Goal: Book appointment/travel/reservation

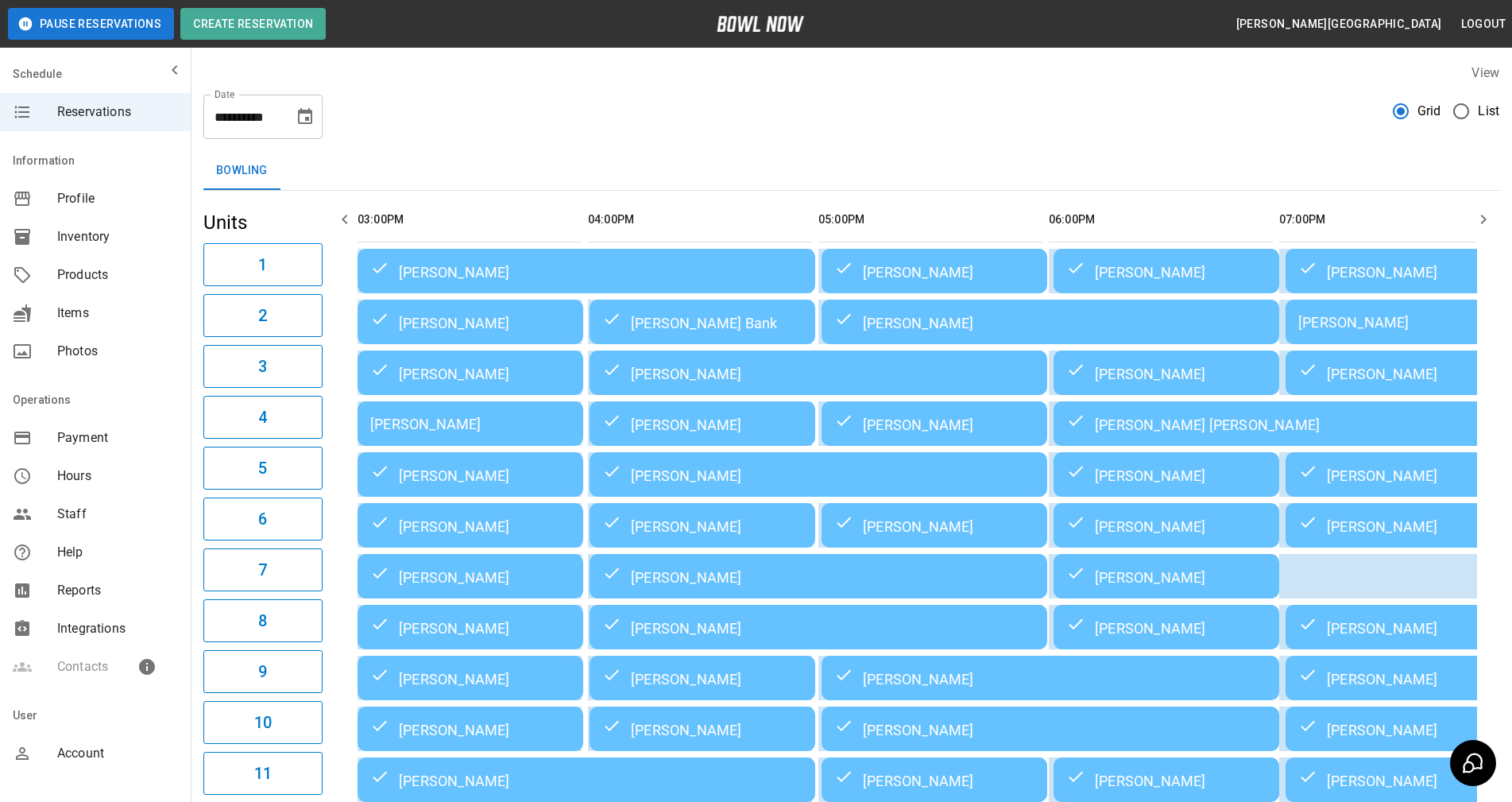
click at [313, 123] on icon "Choose date, selected date is Aug 21, 2025" at bounding box center [305, 117] width 19 height 19
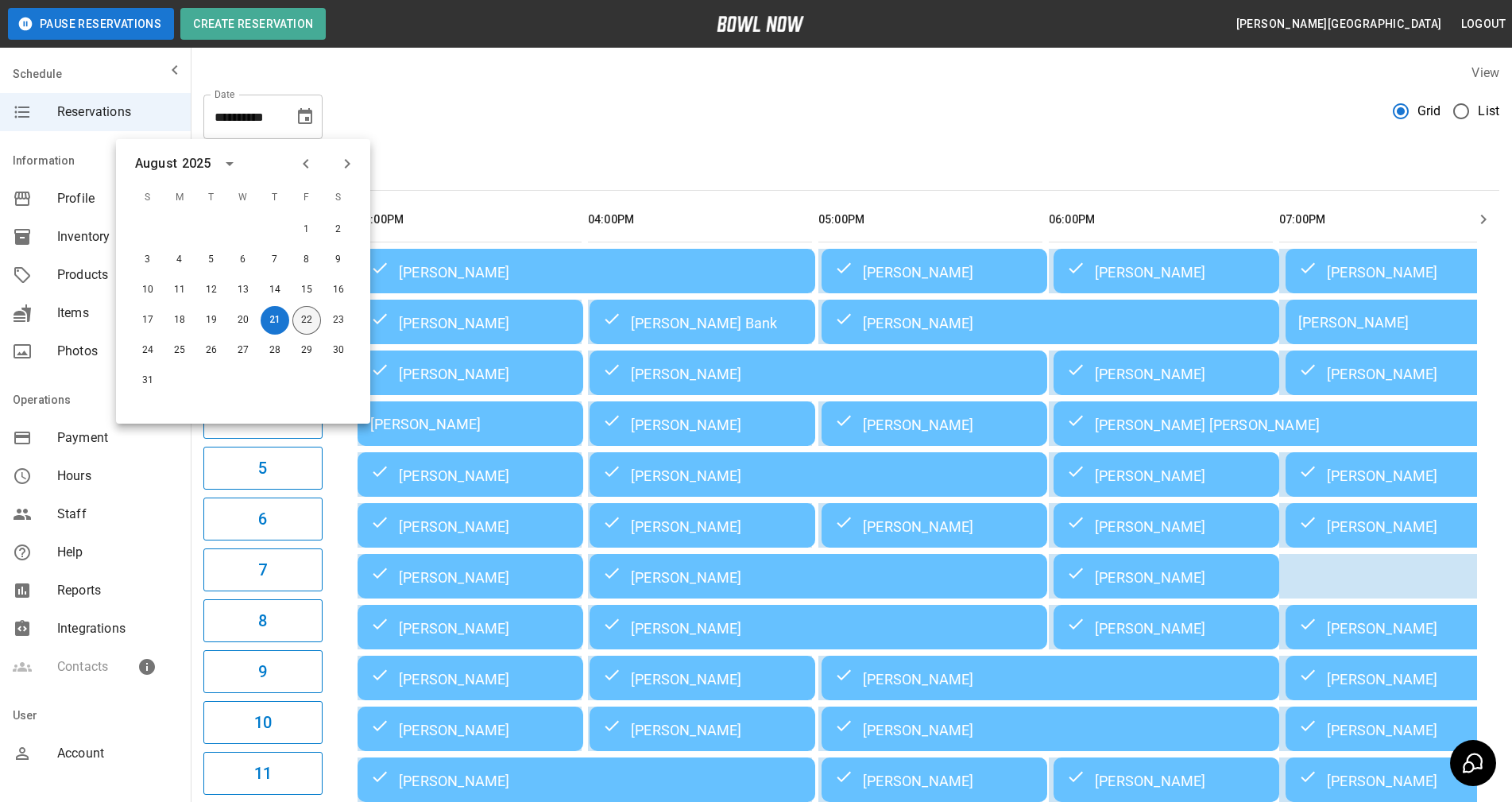
click at [310, 310] on button "22" at bounding box center [306, 320] width 29 height 29
type input "**********"
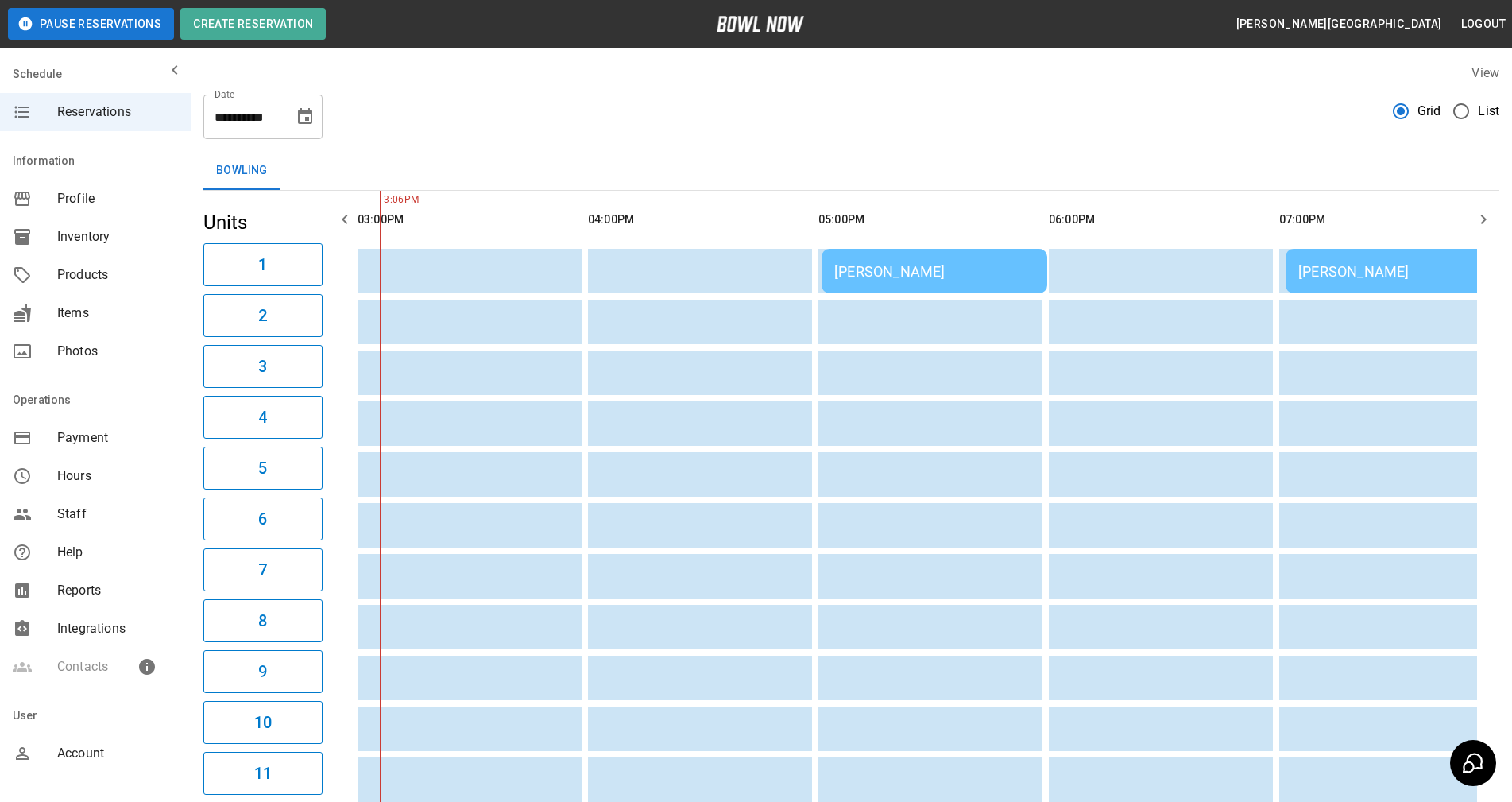
click at [898, 278] on div "[PERSON_NAME]" at bounding box center [935, 271] width 201 height 17
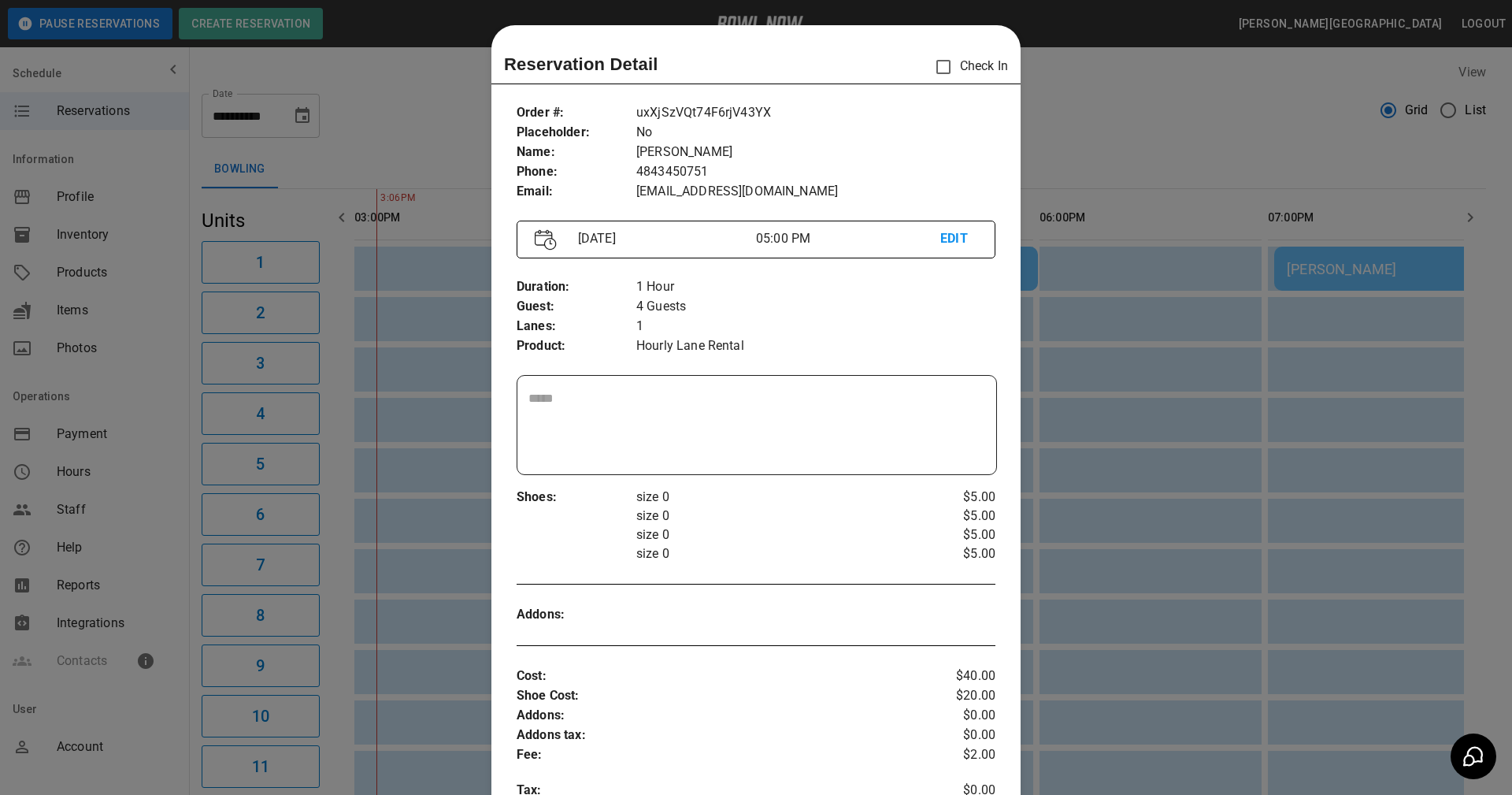
scroll to position [25, 0]
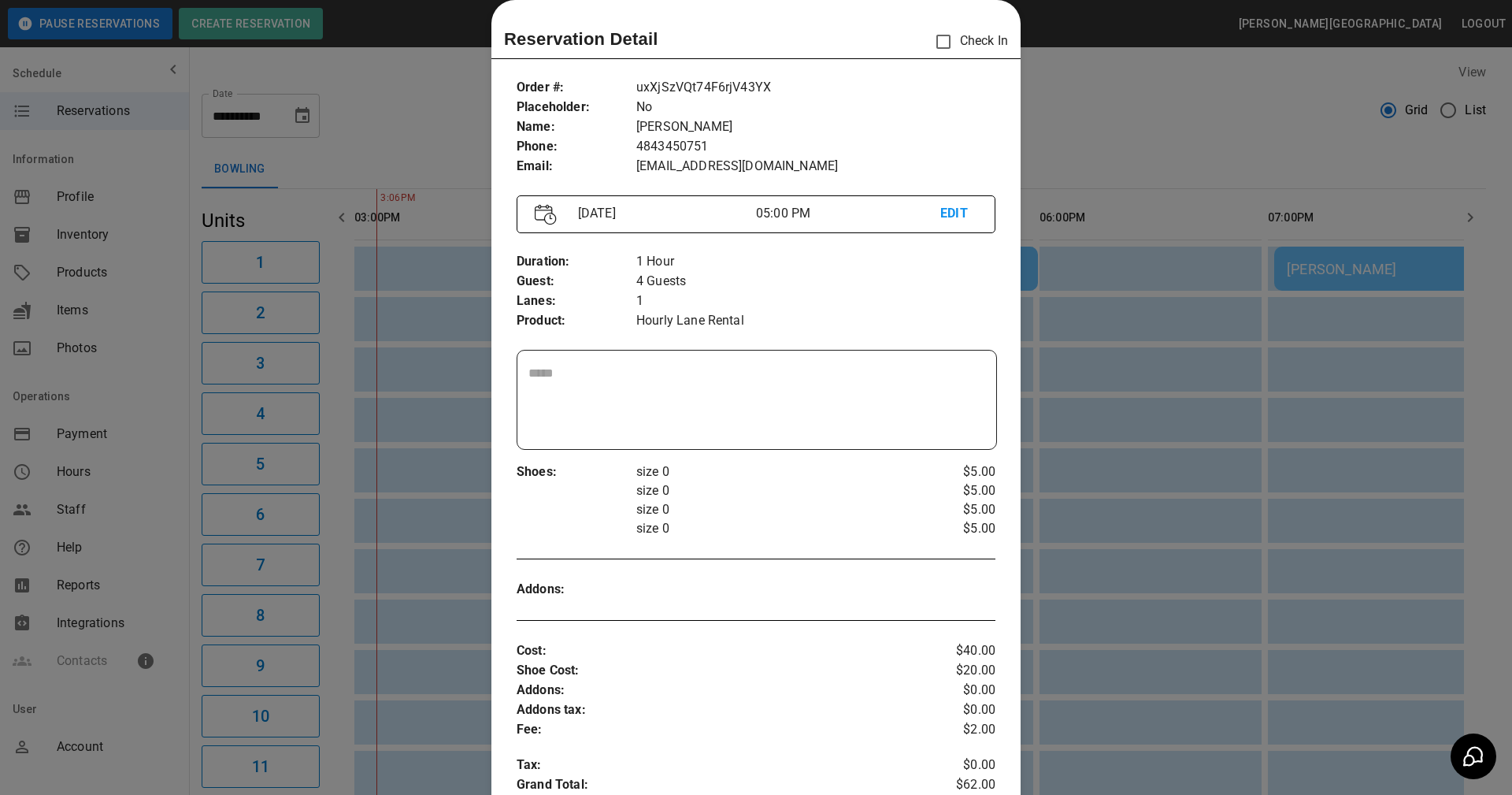
click at [1014, 153] on div at bounding box center [756, 398] width 1512 height 795
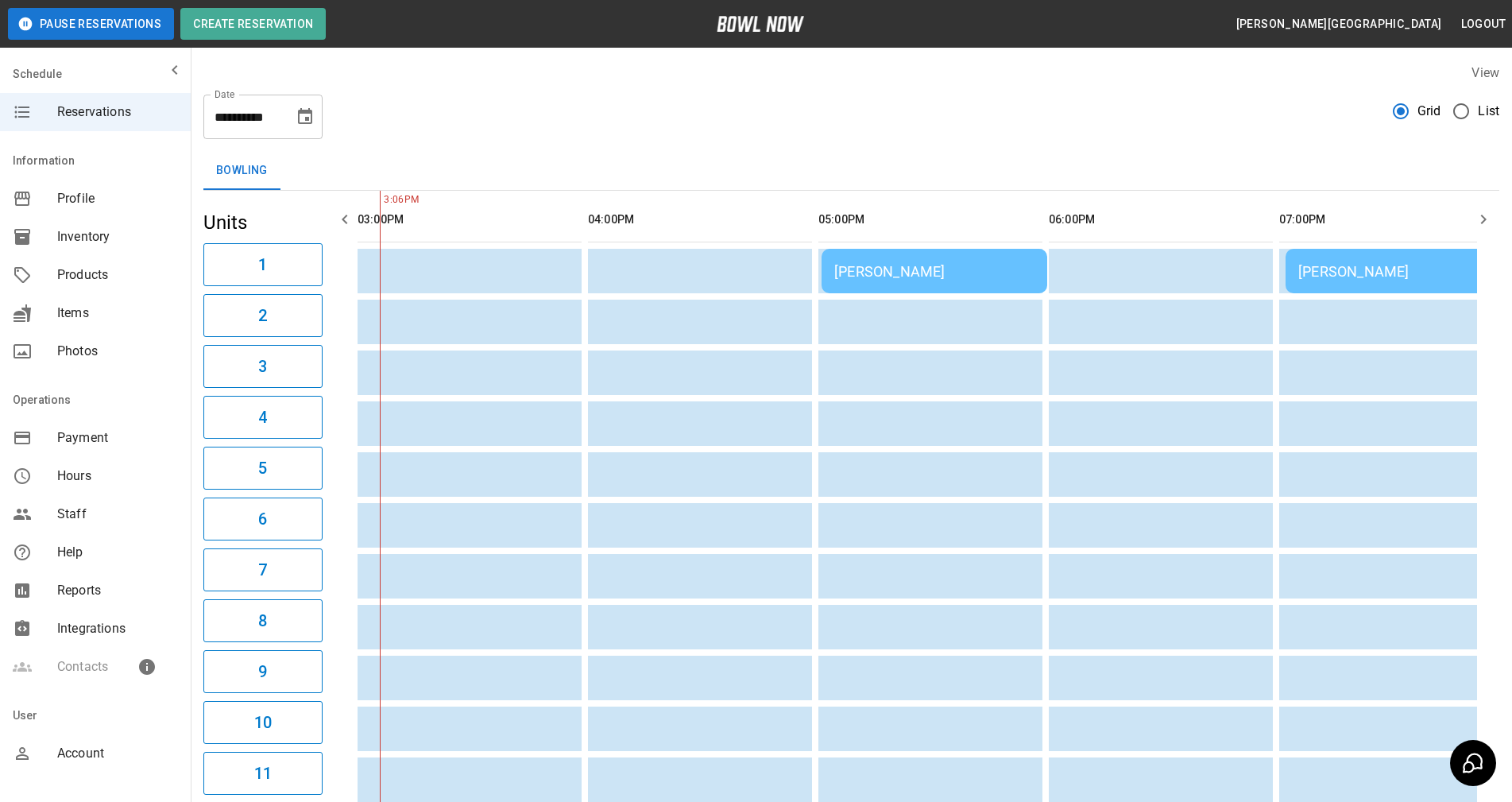
click at [1399, 262] on td "[PERSON_NAME]" at bounding box center [1514, 271] width 458 height 45
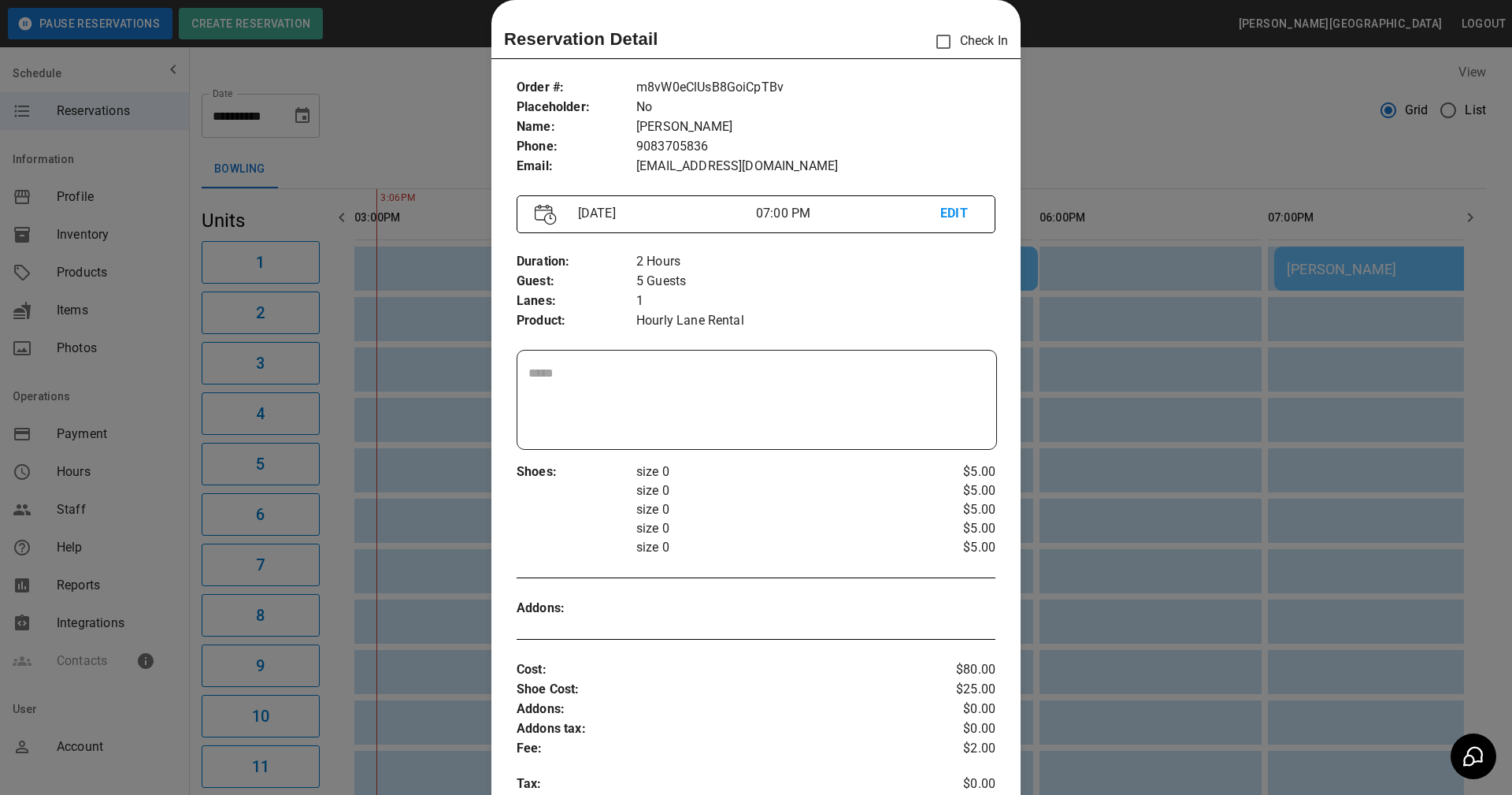
click at [1107, 189] on div at bounding box center [756, 398] width 1512 height 795
